Goal: Information Seeking & Learning: Understand process/instructions

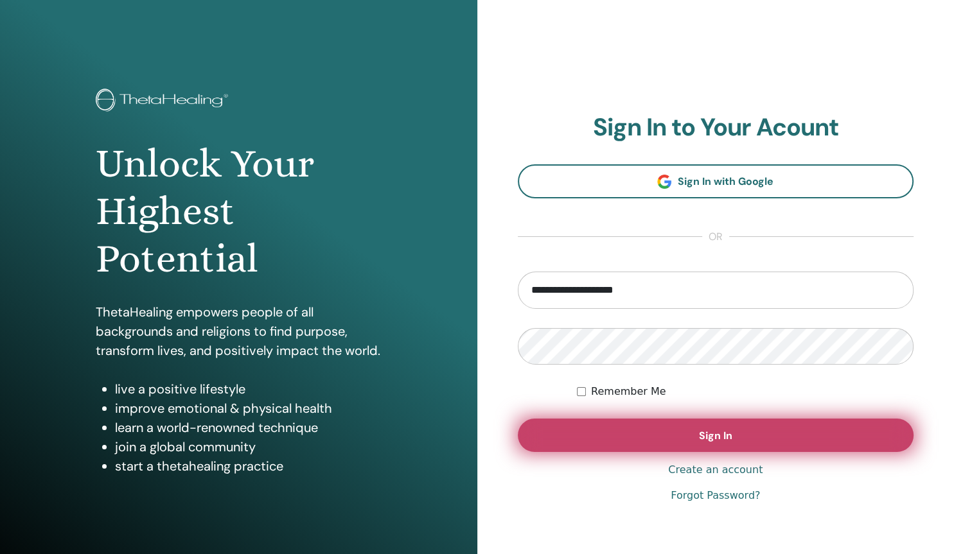
type input "**********"
click at [701, 439] on span "Sign In" at bounding box center [715, 435] width 33 height 13
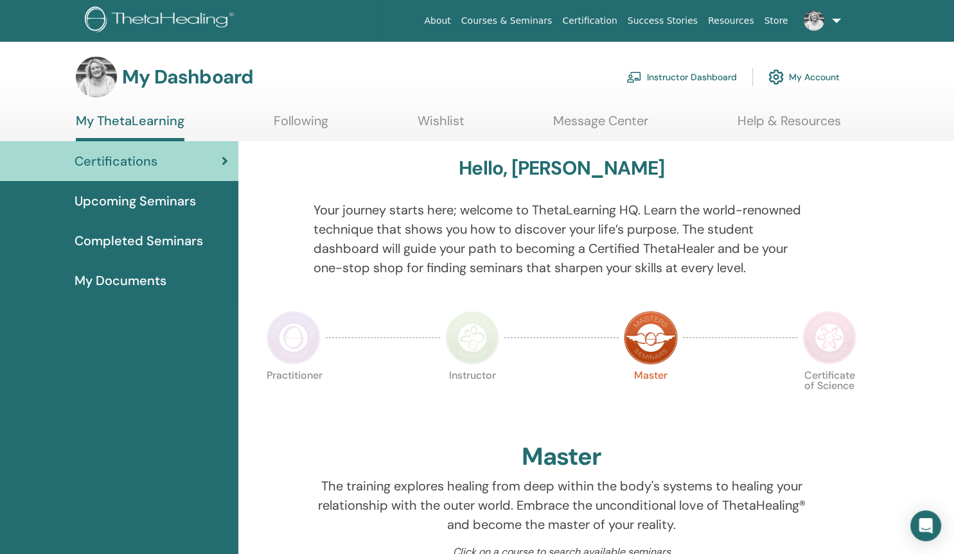
click at [693, 76] on link "Instructor Dashboard" at bounding box center [681, 77] width 110 height 28
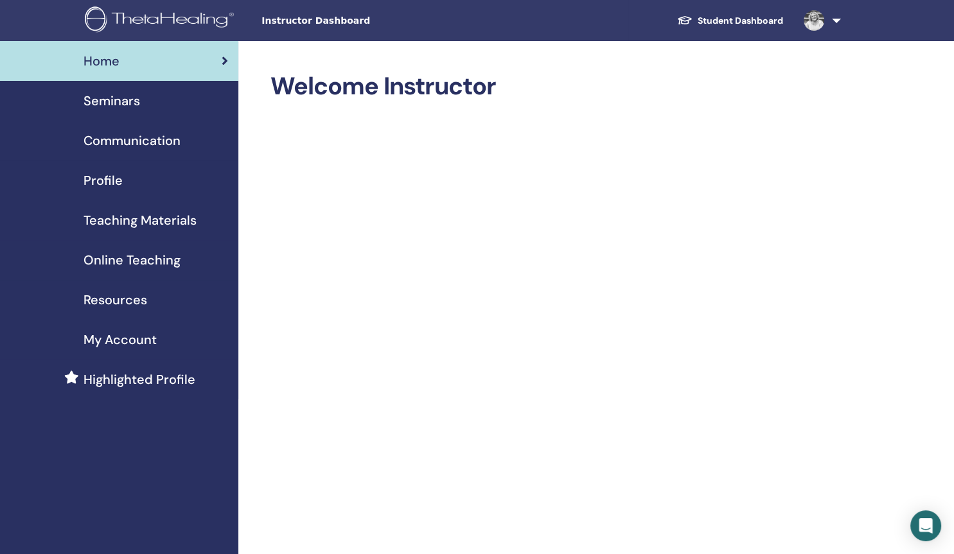
click at [143, 259] on span "Online Teaching" at bounding box center [132, 260] width 97 height 19
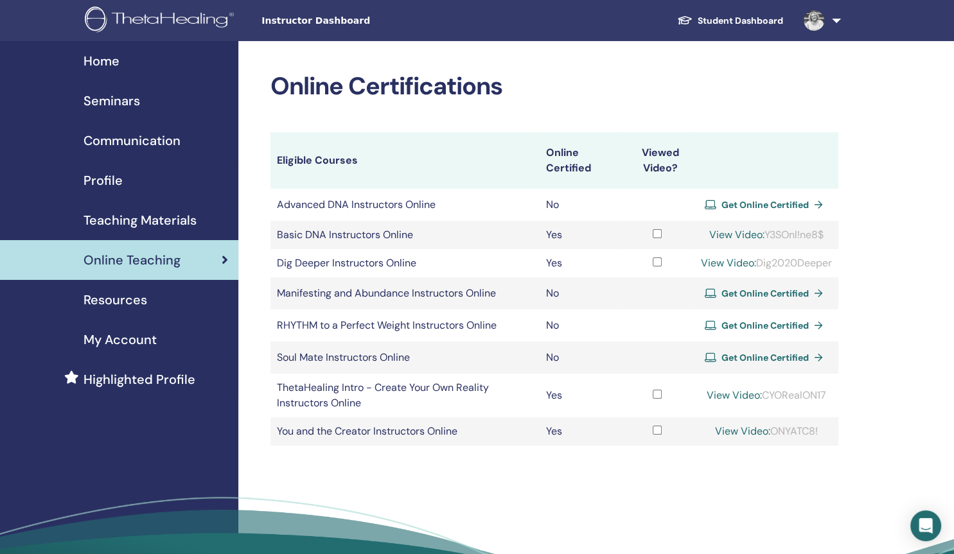
click at [177, 220] on span "Teaching Materials" at bounding box center [140, 220] width 113 height 19
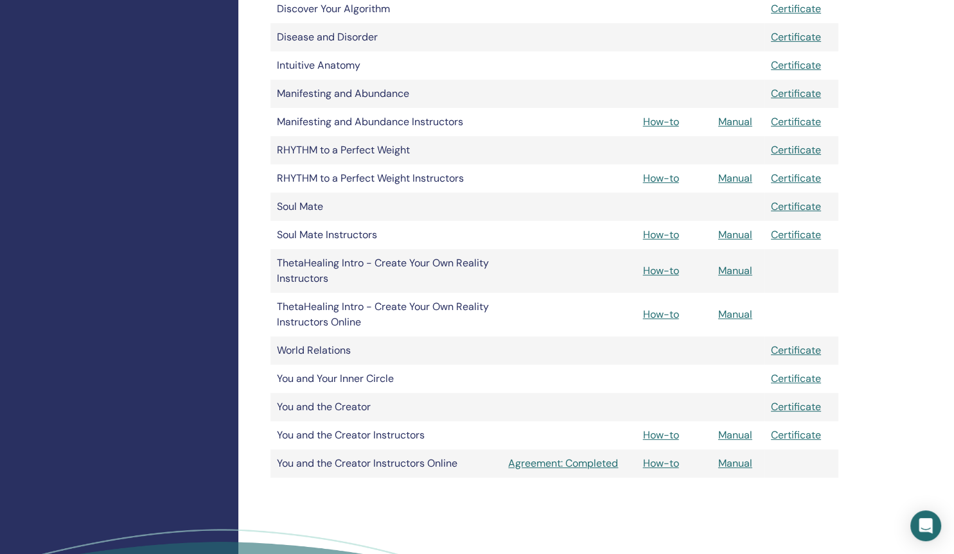
scroll to position [555, 0]
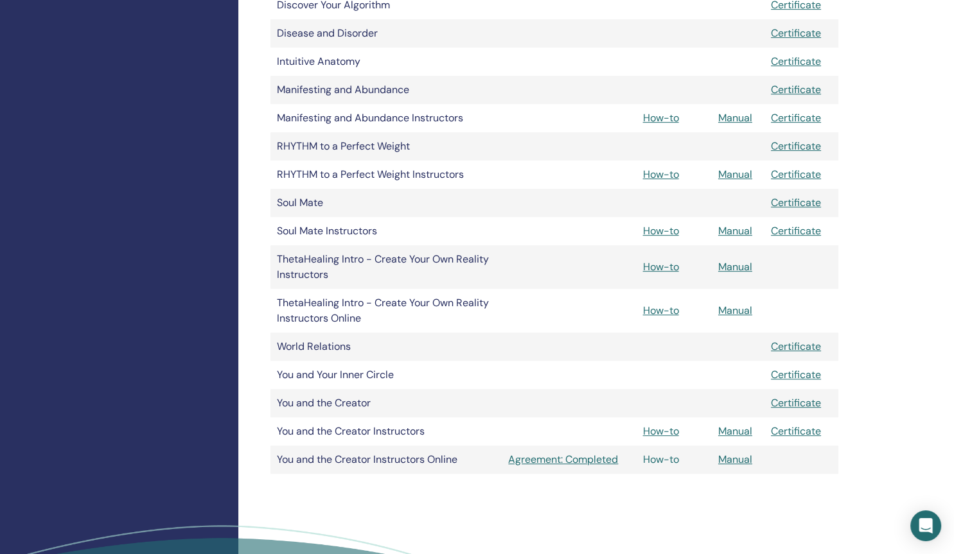
click at [665, 461] on link "How-to" at bounding box center [661, 459] width 36 height 13
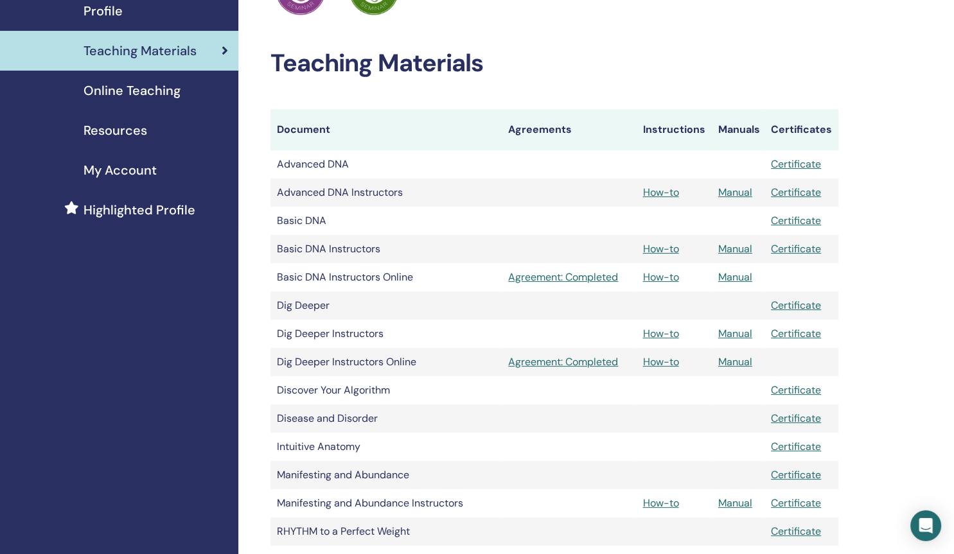
scroll to position [137, 0]
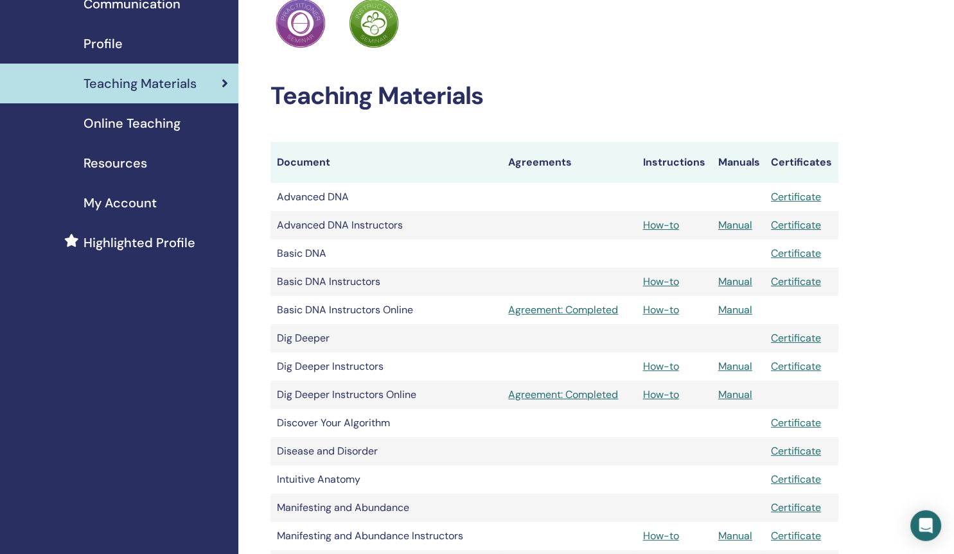
click at [148, 122] on span "Online Teaching" at bounding box center [132, 123] width 97 height 19
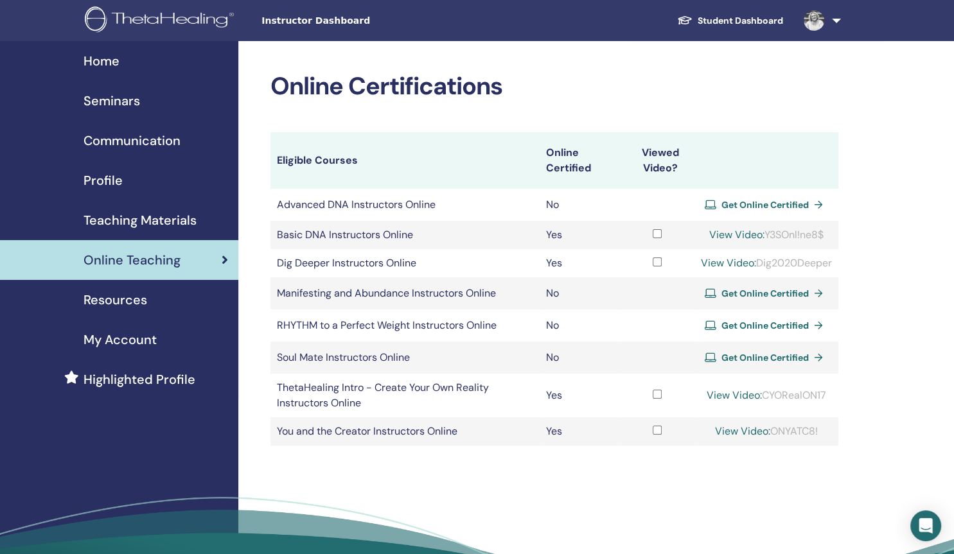
click at [741, 430] on link "View Video:" at bounding box center [742, 431] width 55 height 13
